Goal: Information Seeking & Learning: Check status

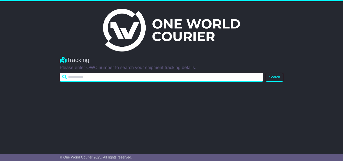
click at [76, 76] on input "text" at bounding box center [162, 77] width 204 height 9
paste input "**********"
type input "**********"
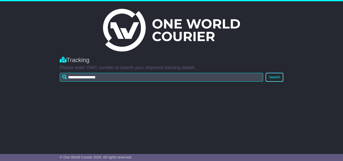
click at [271, 76] on button "Search" at bounding box center [275, 77] width 18 height 9
